Goal: Information Seeking & Learning: Learn about a topic

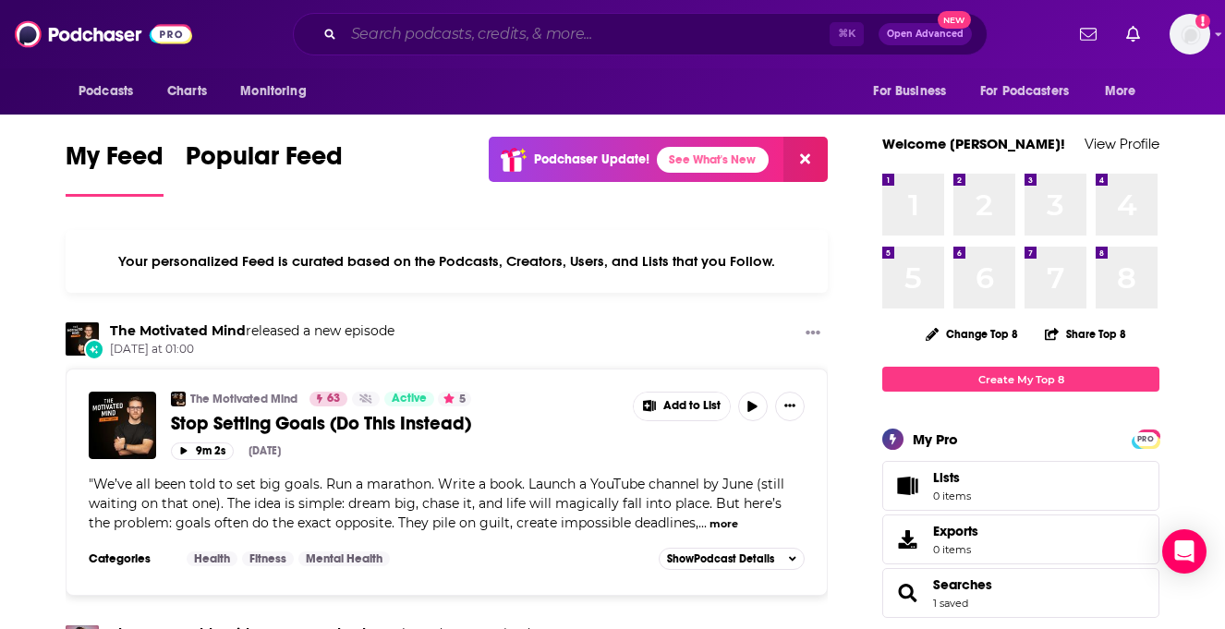
click at [564, 22] on input "Search podcasts, credits, & more..." at bounding box center [587, 34] width 486 height 30
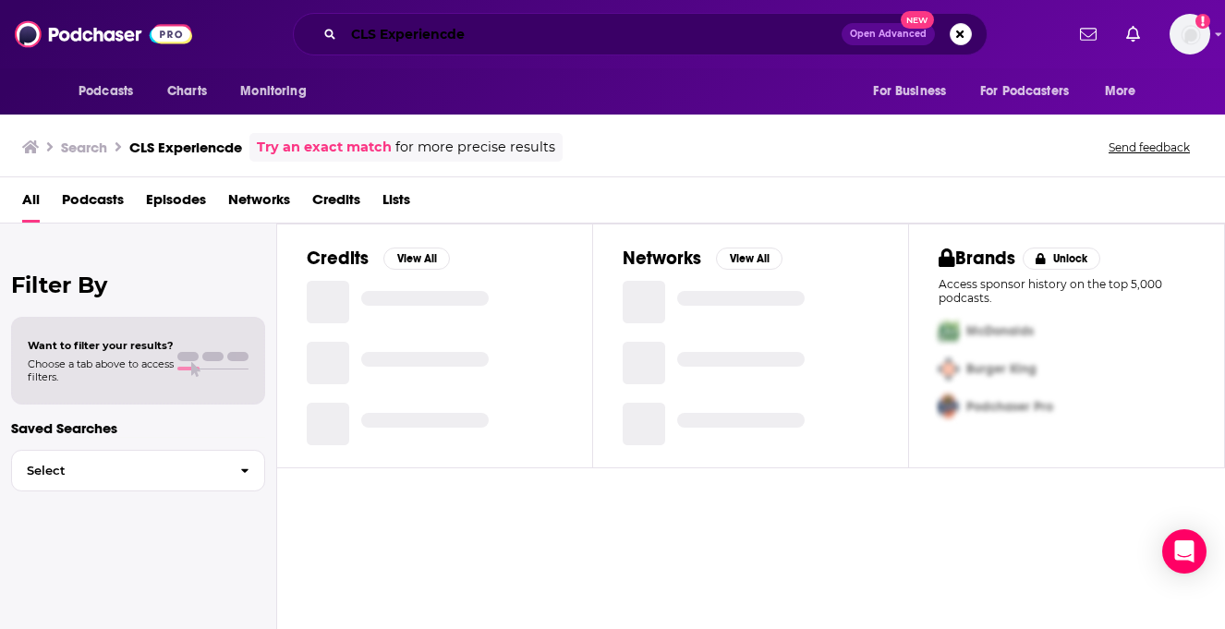
click at [517, 33] on input "CLS Experiencde" at bounding box center [593, 34] width 498 height 30
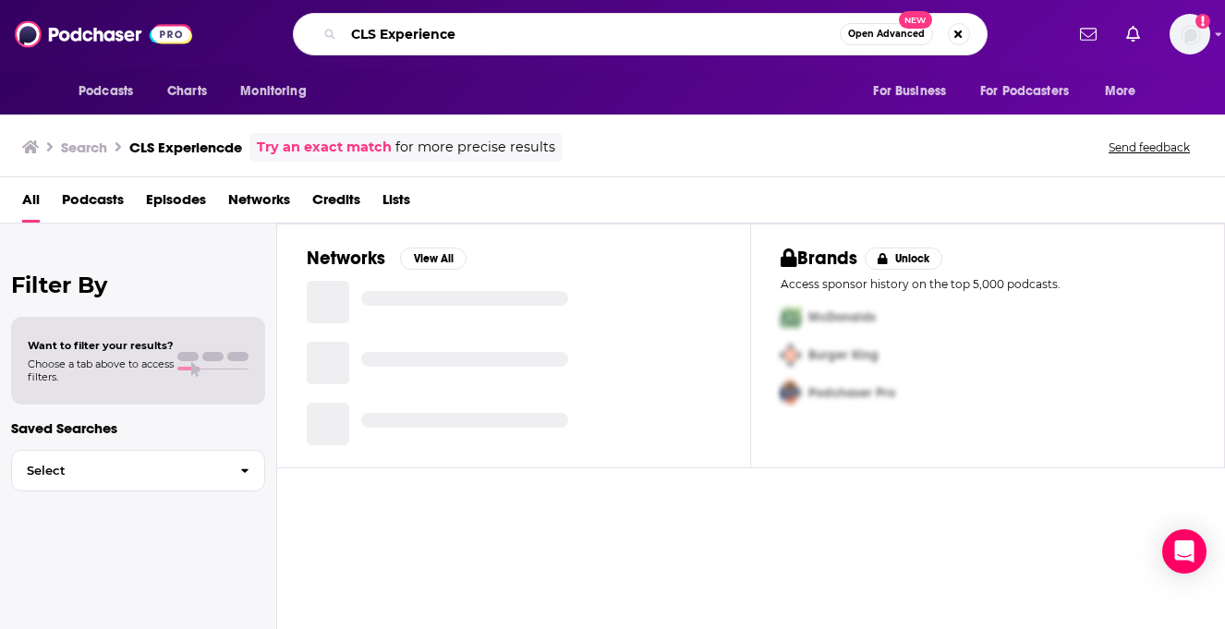
type input "CLS Experience"
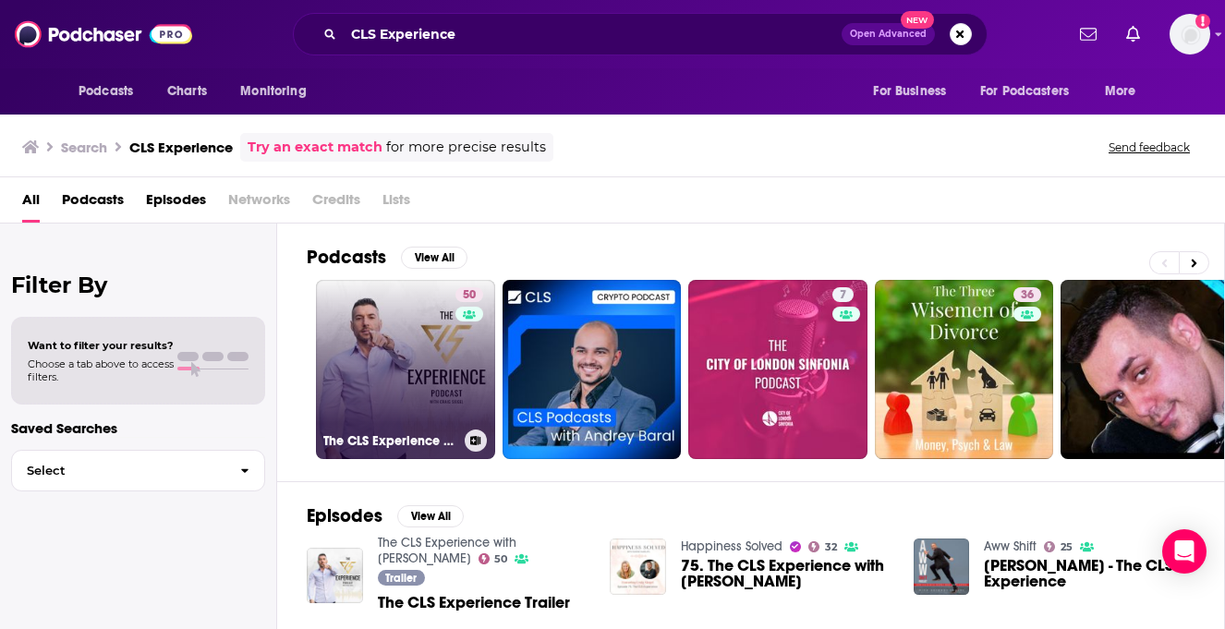
click at [417, 340] on link "50 The CLS Experience with [PERSON_NAME]" at bounding box center [405, 369] width 179 height 179
